Goal: Task Accomplishment & Management: Use online tool/utility

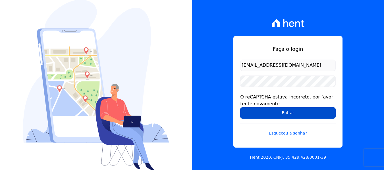
click at [283, 113] on input "Entrar" at bounding box center [288, 112] width 96 height 11
click at [285, 111] on input "Entrar" at bounding box center [288, 112] width 96 height 11
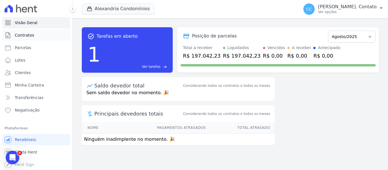
click at [32, 34] on span "Contratos" at bounding box center [24, 35] width 19 height 6
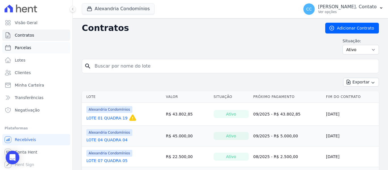
click at [21, 49] on span "Parcelas" at bounding box center [23, 48] width 16 height 6
select select
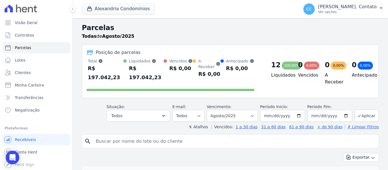
drag, startPoint x: 127, startPoint y: 69, endPoint x: 158, endPoint y: 71, distance: 31.9
click at [158, 71] on div "R$ 197.042,23" at bounding box center [146, 73] width 35 height 18
click at [163, 90] on div "Posição de parcelas Total Soma das parcelas pagas, vencidas, em aberto e agenda…" at bounding box center [230, 71] width 297 height 54
click at [157, 110] on button "Todos" at bounding box center [139, 116] width 64 height 12
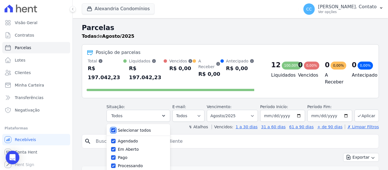
click at [116, 128] on input "Selecionar todos" at bounding box center [113, 130] width 5 height 5
checkbox input "false"
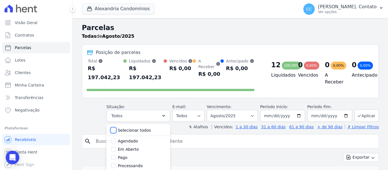
checkbox input "false"
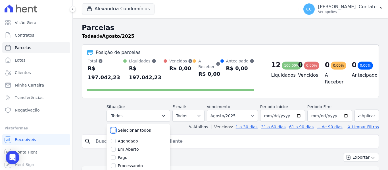
checkbox input "false"
click at [116, 156] on input "Pago" at bounding box center [113, 158] width 5 height 5
checkbox input "true"
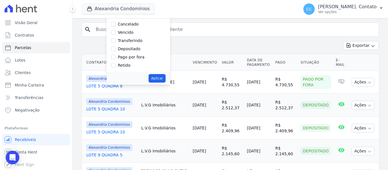
scroll to position [114, 0]
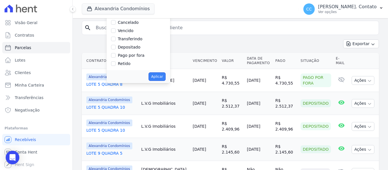
click at [164, 72] on button "Aplicar" at bounding box center [157, 76] width 17 height 9
select select "paid"
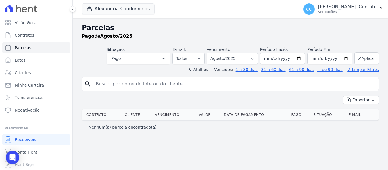
select select
click at [375, 57] on button "Aplicar" at bounding box center [367, 58] width 24 height 12
select select
click at [114, 12] on button "Alexandria Condomínios" at bounding box center [118, 8] width 73 height 11
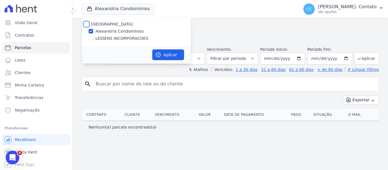
click at [86, 25] on input "Alexandria" at bounding box center [86, 24] width 5 height 5
checkbox input "true"
click at [162, 52] on button "Aplicar" at bounding box center [168, 54] width 32 height 11
select select
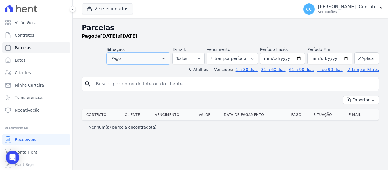
click at [170, 55] on button "Pago" at bounding box center [139, 59] width 64 height 12
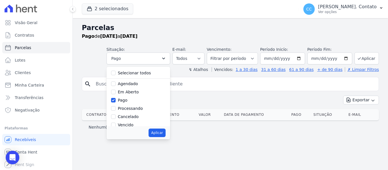
click at [144, 73] on label "Selecionar todos" at bounding box center [134, 73] width 33 height 5
click at [116, 73] on input "Selecionar todos" at bounding box center [113, 73] width 5 height 5
checkbox input "true"
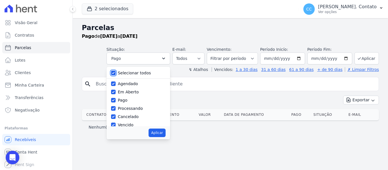
checkbox input "true"
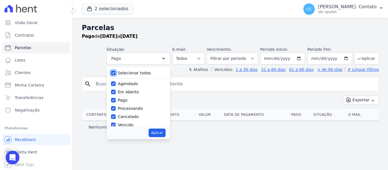
checkbox input "true"
click at [163, 135] on button "Aplicar" at bounding box center [157, 133] width 17 height 9
select select "scheduled"
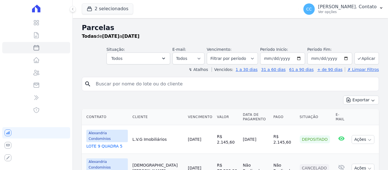
select select
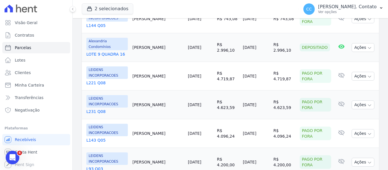
scroll to position [502, 0]
